Goal: Obtain resource: Obtain resource

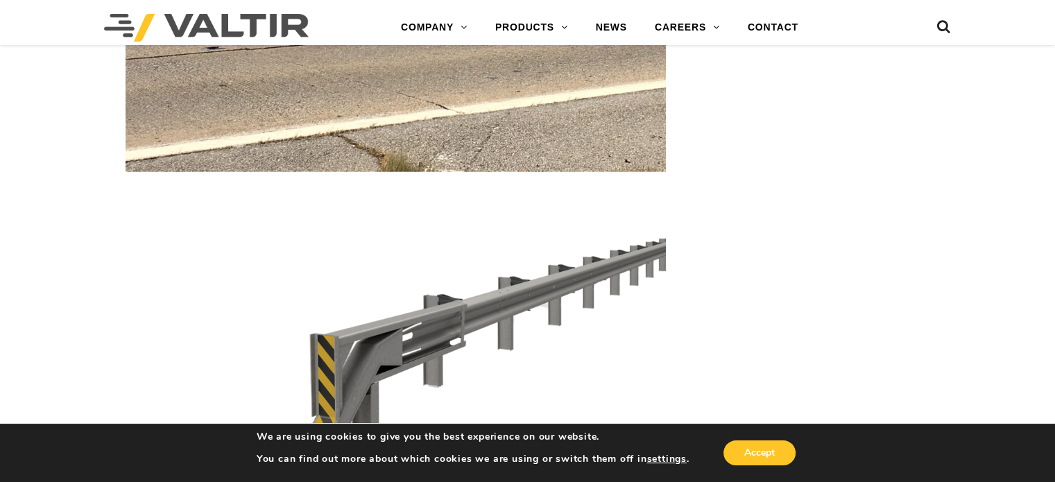
scroll to position [3400, 0]
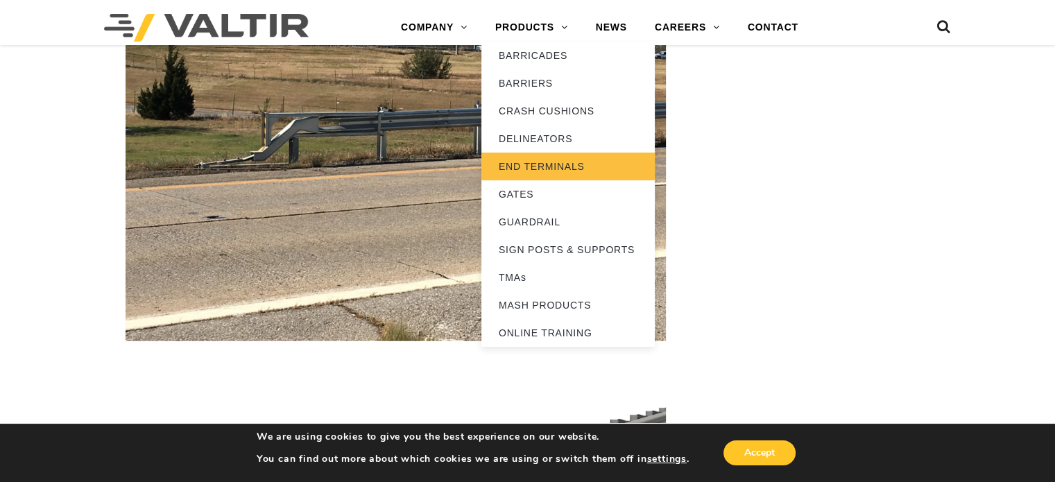
click at [539, 163] on link "END TERMINALS" at bounding box center [568, 167] width 173 height 28
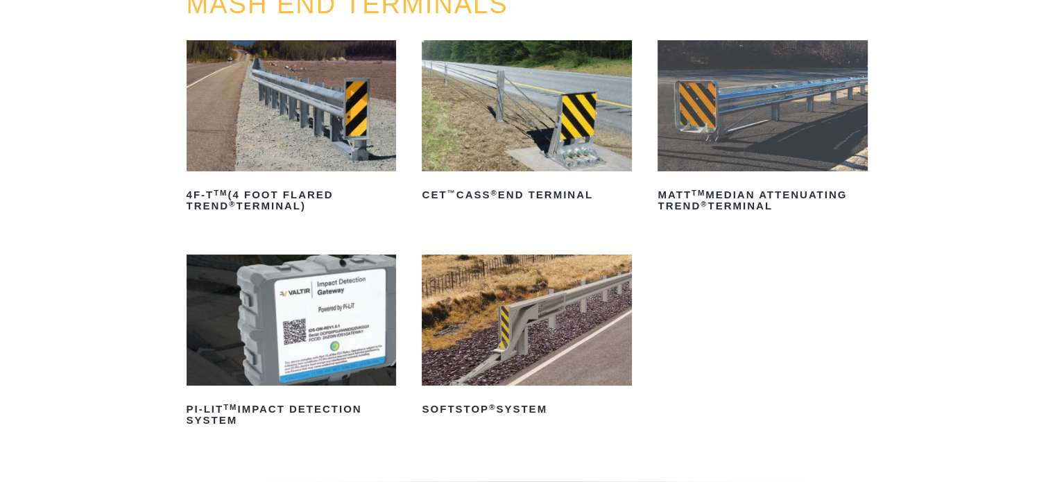
scroll to position [208, 0]
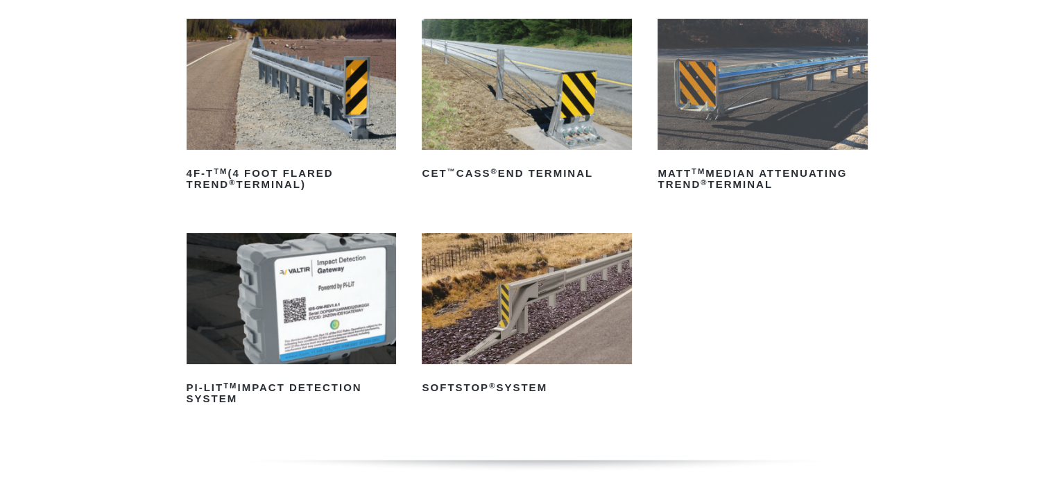
click at [745, 104] on img at bounding box center [763, 84] width 210 height 131
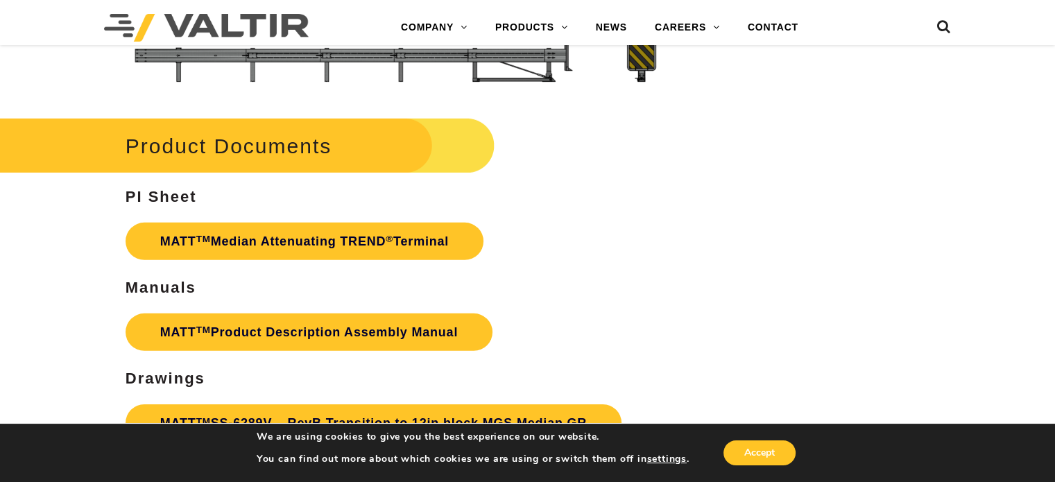
scroll to position [4233, 0]
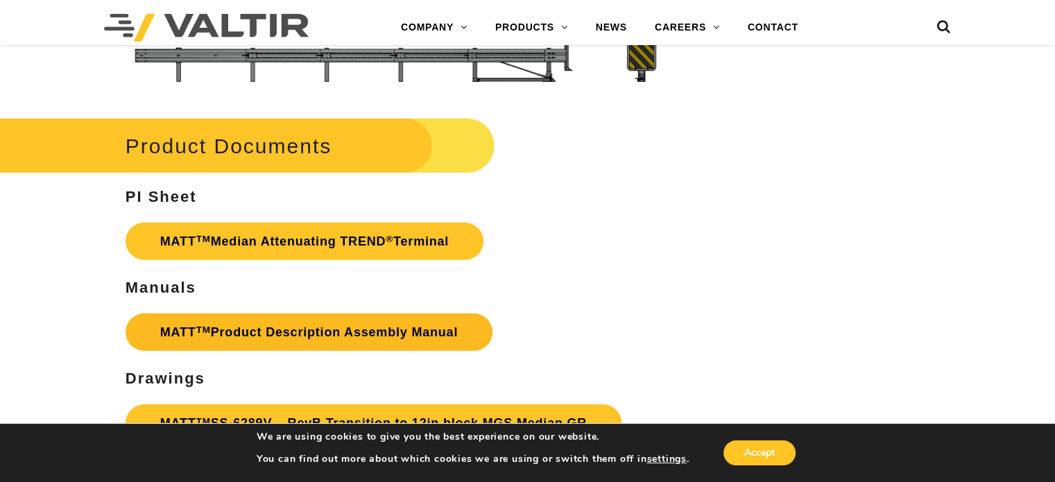
click at [302, 332] on link "MATT TM Product Description Assembly Manual" at bounding box center [309, 332] width 367 height 37
